Goal: Feedback & Contribution: Contribute content

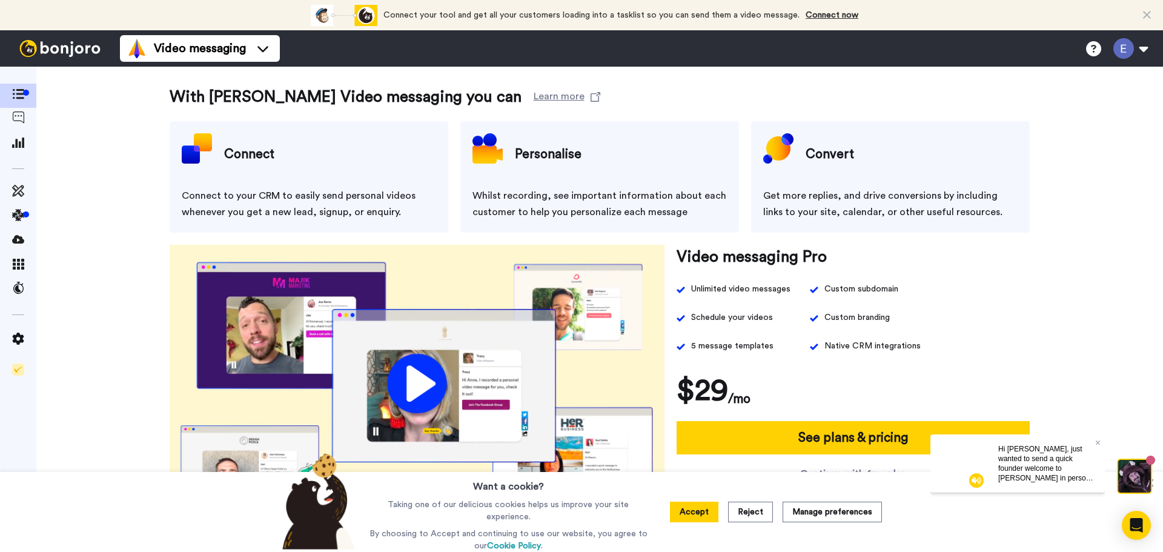
scroll to position [67, 0]
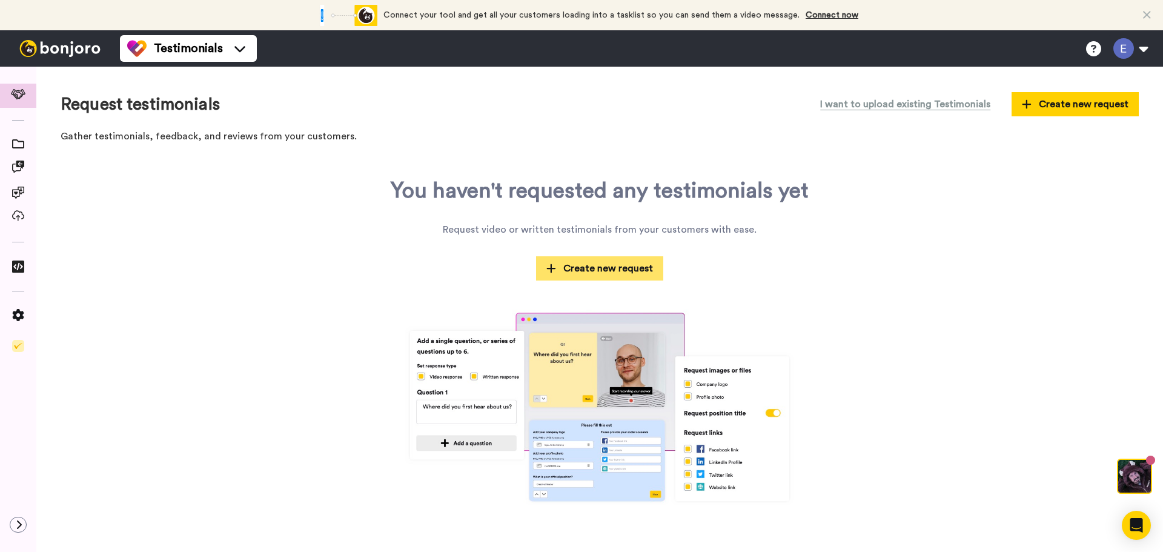
click at [633, 265] on span "Create new request" at bounding box center [599, 268] width 107 height 15
